Goal: Task Accomplishment & Management: Complete application form

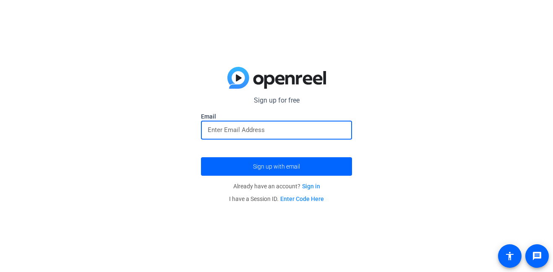
click at [259, 126] on input "email" at bounding box center [277, 130] width 138 height 10
type input "[EMAIL_ADDRESS][DOMAIN_NAME]"
click at [201, 157] on button "Sign up with email" at bounding box center [276, 166] width 151 height 18
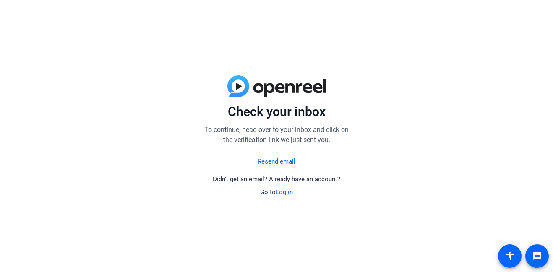
click at [275, 160] on link "Resend email" at bounding box center [277, 162] width 38 height 10
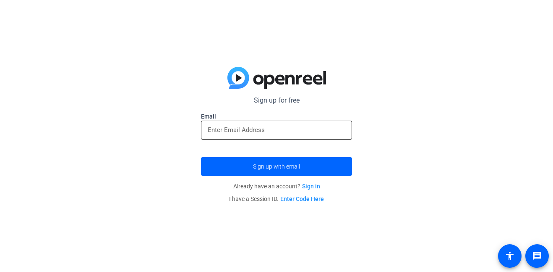
click at [244, 126] on input "email" at bounding box center [277, 130] width 138 height 10
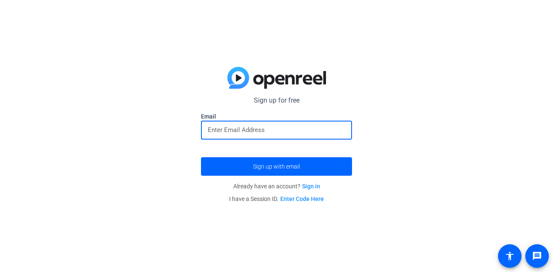
type input "[EMAIL_ADDRESS][DOMAIN_NAME]"
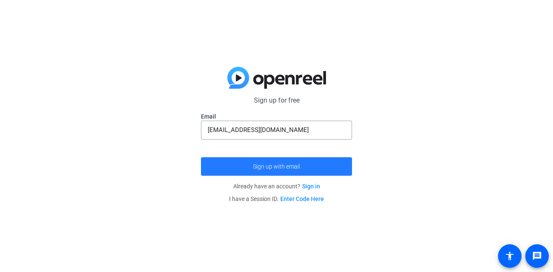
click at [266, 166] on span "Sign up with email" at bounding box center [276, 166] width 47 height 0
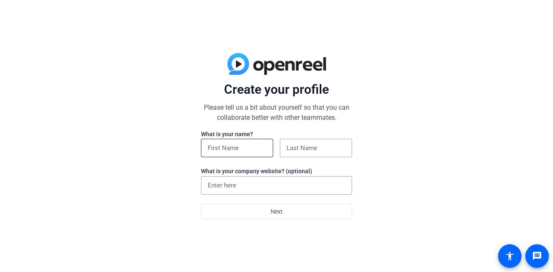
click at [228, 148] on input at bounding box center [237, 148] width 59 height 10
type input "[PERSON_NAME]"
click at [288, 149] on input at bounding box center [316, 148] width 59 height 10
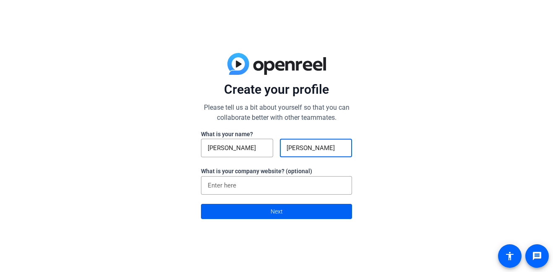
type input "[PERSON_NAME]"
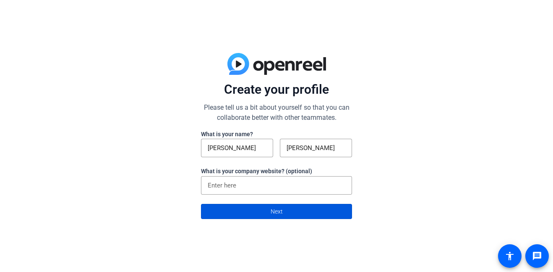
click at [281, 211] on span "Next" at bounding box center [277, 211] width 12 height 16
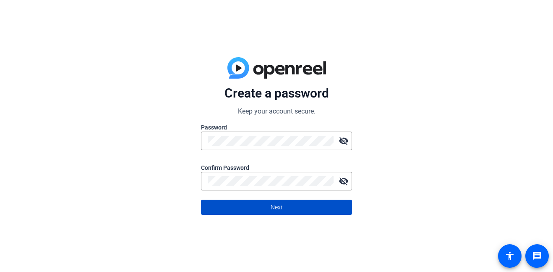
click at [275, 202] on span "Next" at bounding box center [277, 207] width 12 height 16
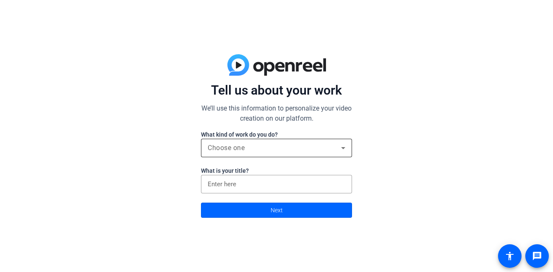
click at [242, 145] on span "Choose one" at bounding box center [226, 148] width 37 height 8
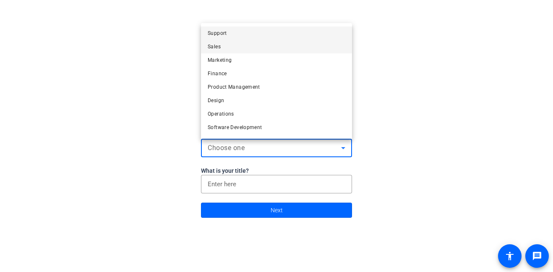
scroll to position [26, 0]
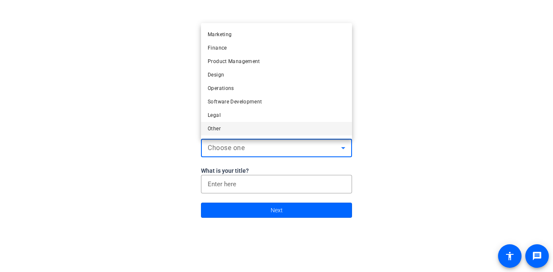
click at [224, 129] on mat-option "Other" at bounding box center [276, 128] width 151 height 13
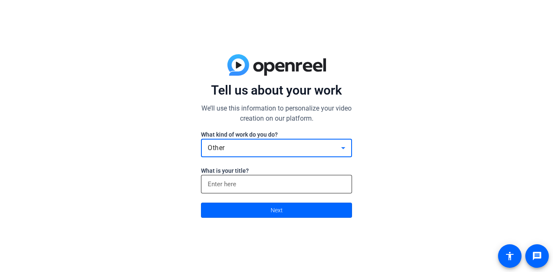
click at [226, 177] on div at bounding box center [277, 184] width 138 height 18
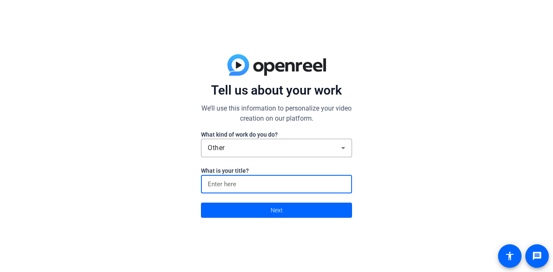
click at [228, 181] on input at bounding box center [277, 184] width 138 height 10
type input "other"
click at [233, 214] on span at bounding box center [277, 210] width 150 height 20
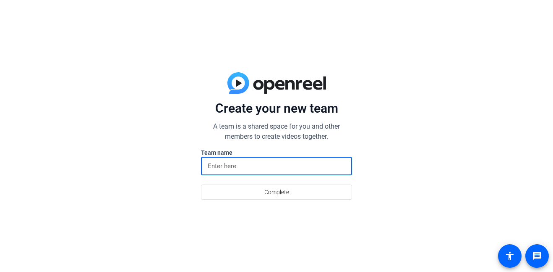
click at [239, 169] on input at bounding box center [277, 166] width 138 height 10
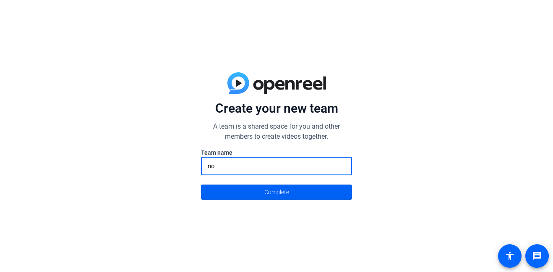
type input "no"
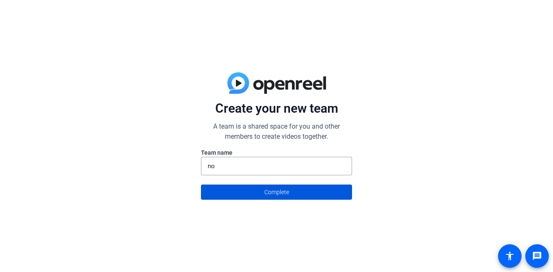
click at [238, 195] on span at bounding box center [277, 192] width 150 height 20
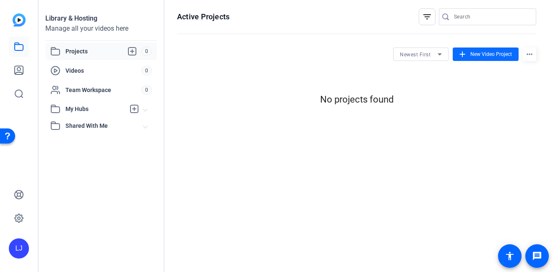
click at [468, 52] on span at bounding box center [486, 54] width 66 height 20
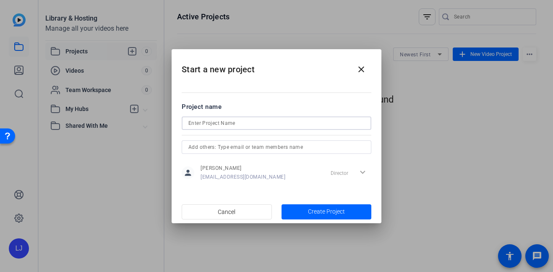
click at [265, 126] on input at bounding box center [276, 123] width 176 height 10
click at [188, 122] on input "anlog" at bounding box center [276, 123] width 176 height 10
click at [194, 123] on input "anlog" at bounding box center [276, 123] width 176 height 10
click at [224, 124] on input "analog" at bounding box center [276, 123] width 176 height 10
type input "analog horror"
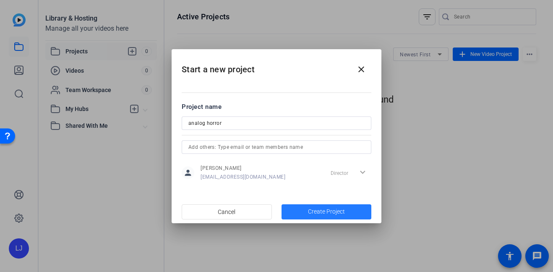
click at [303, 209] on span "button" at bounding box center [327, 212] width 90 height 20
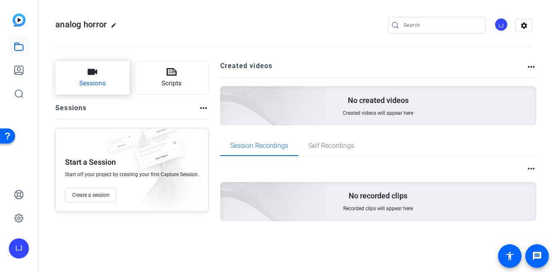
click at [113, 76] on button "Sessions" at bounding box center [92, 78] width 74 height 34
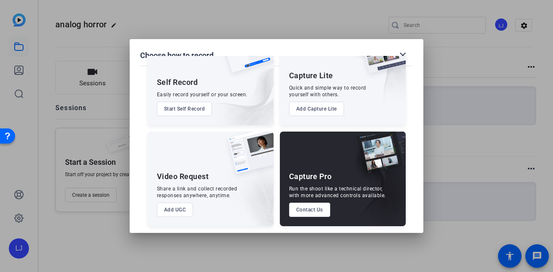
scroll to position [44, 0]
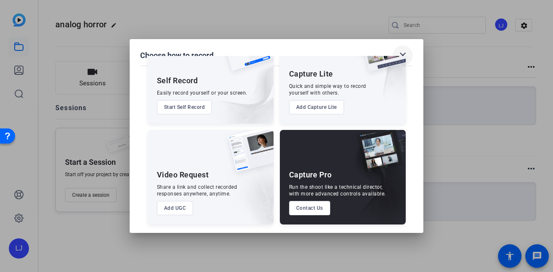
click at [400, 52] on mat-icon "close" at bounding box center [403, 55] width 10 height 10
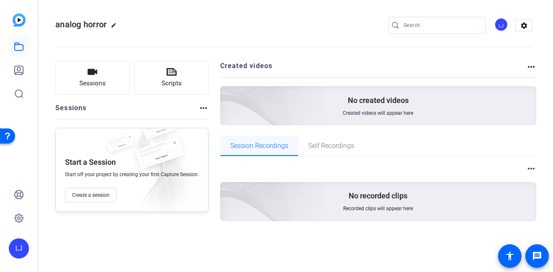
click at [243, 145] on span "Session Recordings" at bounding box center [259, 145] width 58 height 7
click at [18, 94] on icon at bounding box center [19, 94] width 10 height 10
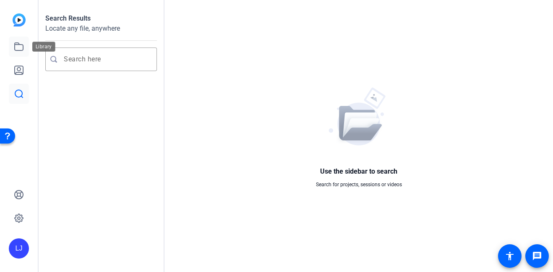
click at [20, 43] on icon at bounding box center [19, 47] width 10 height 10
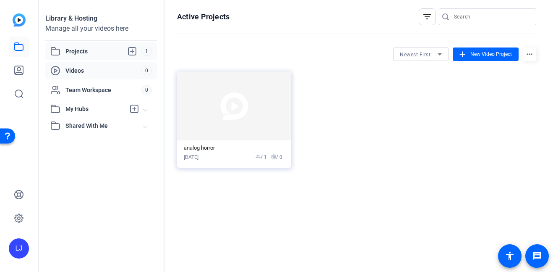
click at [94, 68] on span "Videos" at bounding box center [103, 70] width 76 height 8
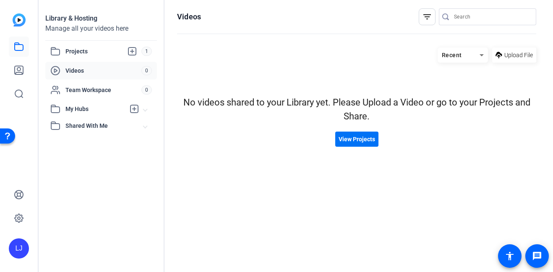
click at [352, 137] on span "View Projects" at bounding box center [357, 139] width 37 height 9
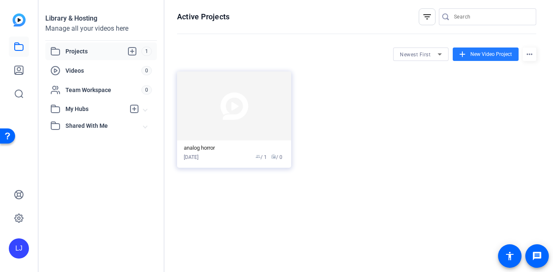
click at [480, 53] on span "New Video Project" at bounding box center [492, 54] width 42 height 8
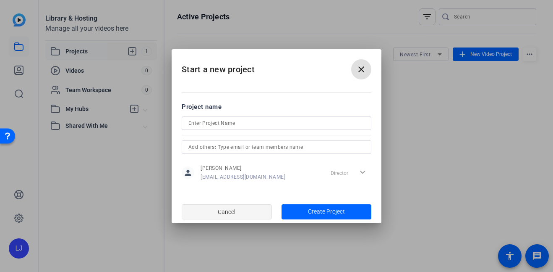
click at [231, 209] on span "Cancel" at bounding box center [227, 212] width 18 height 16
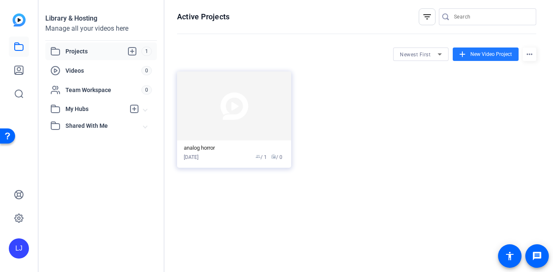
click at [245, 135] on img at bounding box center [234, 105] width 114 height 69
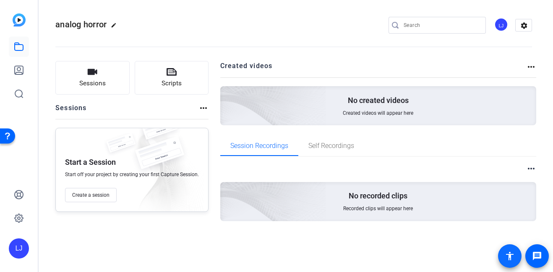
click at [508, 256] on mat-icon "accessibility" at bounding box center [510, 256] width 10 height 10
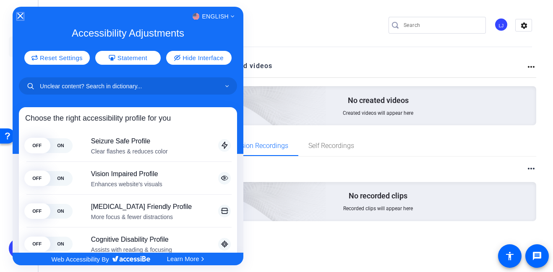
click at [19, 13] on icon "Close Accessibility Interface" at bounding box center [20, 16] width 6 height 6
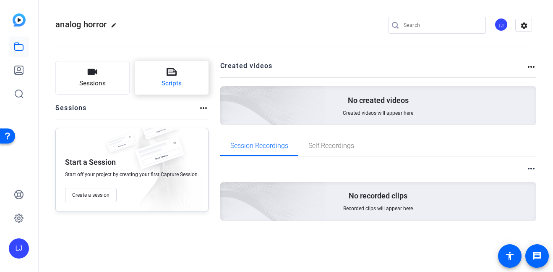
click at [155, 72] on button "Scripts" at bounding box center [172, 78] width 74 height 34
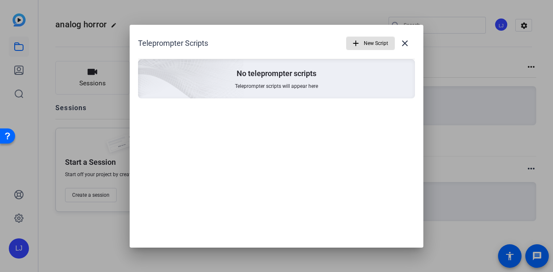
click at [283, 86] on span "Teleprompter scripts will appear here" at bounding box center [276, 86] width 83 height 7
click at [369, 43] on span "New Script" at bounding box center [376, 43] width 24 height 16
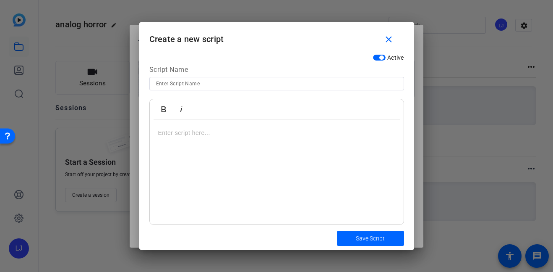
click at [317, 82] on input at bounding box center [276, 84] width 241 height 10
click at [186, 85] on input at bounding box center [276, 84] width 241 height 10
type input "horror"
click at [236, 143] on div at bounding box center [277, 172] width 254 height 105
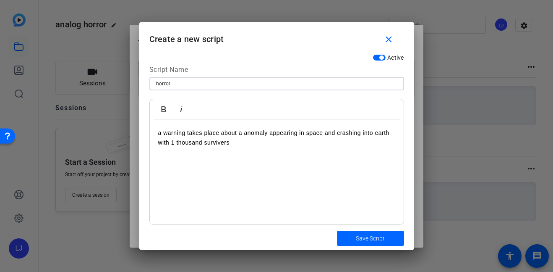
drag, startPoint x: 203, startPoint y: 81, endPoint x: 61, endPoint y: 82, distance: 141.5
click at [61, 82] on div "Teleprompter Scripts add New Script close No teleprompter scripts Teleprompter …" at bounding box center [276, 136] width 553 height 272
type input "stage 1"
click at [392, 227] on div "Save Script" at bounding box center [276, 237] width 275 height 23
click at [380, 236] on span "Save Script" at bounding box center [370, 238] width 29 height 9
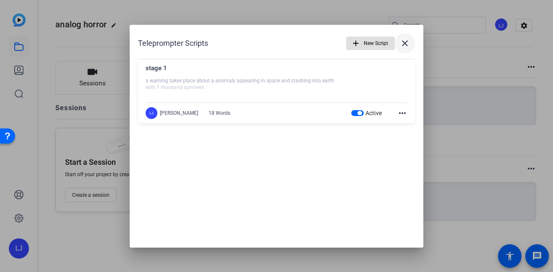
click at [405, 44] on mat-icon "close" at bounding box center [405, 43] width 10 height 10
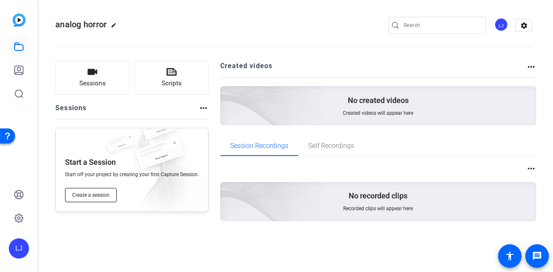
click at [88, 192] on span "Create a session" at bounding box center [90, 194] width 37 height 7
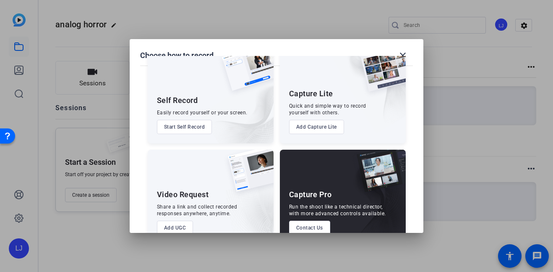
scroll to position [23, 0]
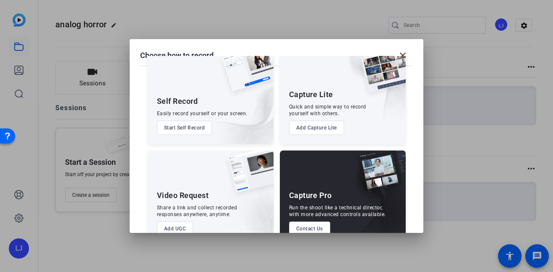
click at [176, 226] on button "Add UGC" at bounding box center [175, 228] width 37 height 14
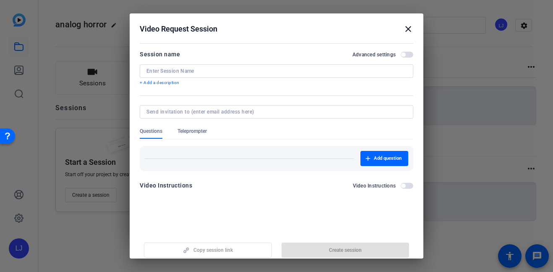
click at [406, 29] on mat-icon "close" at bounding box center [408, 29] width 10 height 10
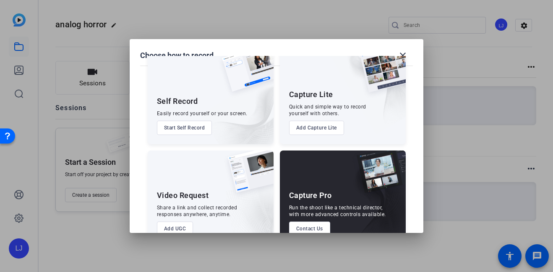
scroll to position [0, 0]
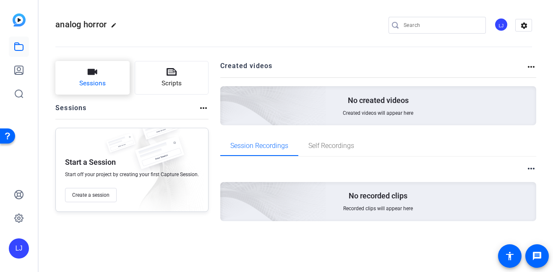
click at [82, 82] on span "Sessions" at bounding box center [92, 84] width 26 height 10
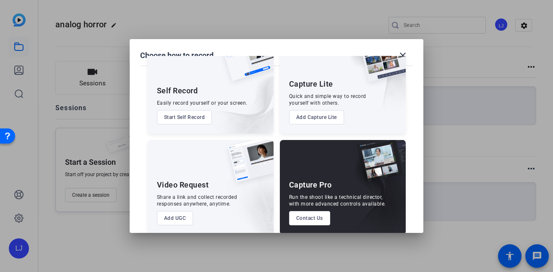
scroll to position [44, 0]
